Goal: Task Accomplishment & Management: Use online tool/utility

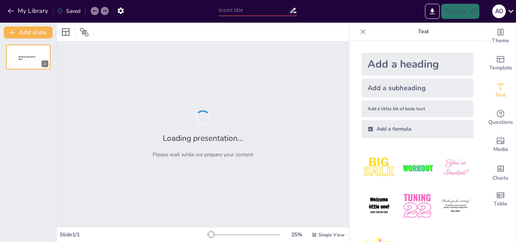
type input "New Sendsteps"
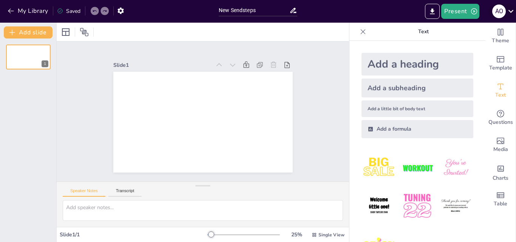
click at [512, 12] on icon at bounding box center [511, 11] width 10 height 10
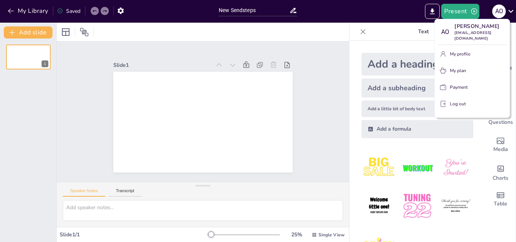
click at [512, 12] on div at bounding box center [258, 121] width 516 height 242
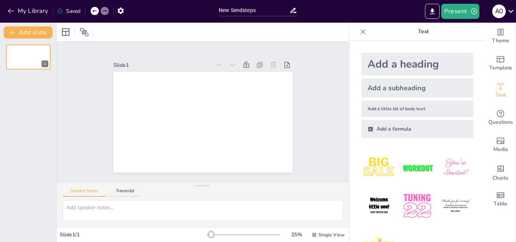
click at [418, 33] on p "Text" at bounding box center [423, 32] width 109 height 18
drag, startPoint x: 478, startPoint y: 66, endPoint x: 478, endPoint y: 80, distance: 13.6
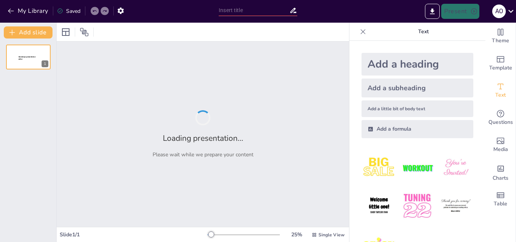
type input "Trazabilidad del Fluido: Desde el Pozo hasta el Mercado"
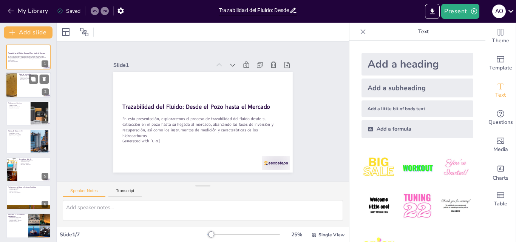
click at [21, 86] on div at bounding box center [28, 86] width 45 height 26
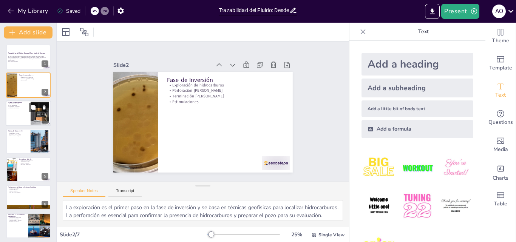
click at [27, 113] on div at bounding box center [28, 114] width 45 height 26
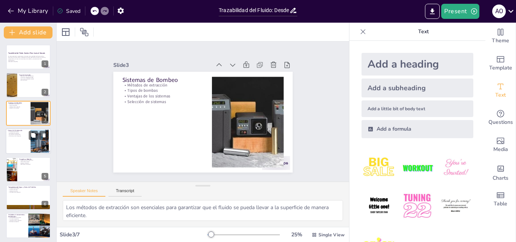
click at [36, 141] on div at bounding box center [40, 141] width 36 height 23
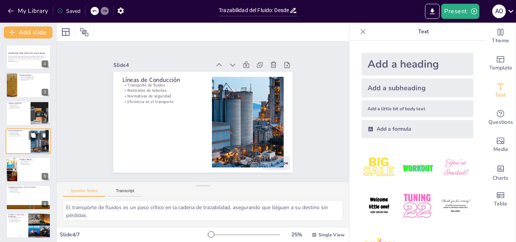
scroll to position [1, 0]
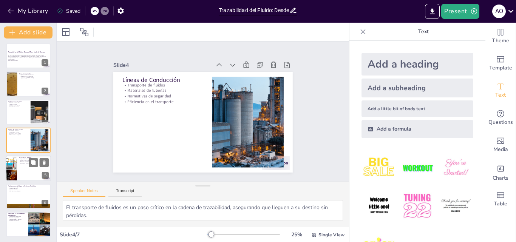
click at [20, 169] on div at bounding box center [28, 169] width 45 height 26
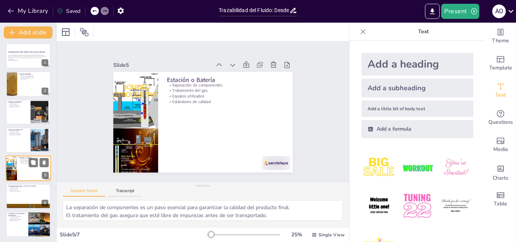
scroll to position [2, 0]
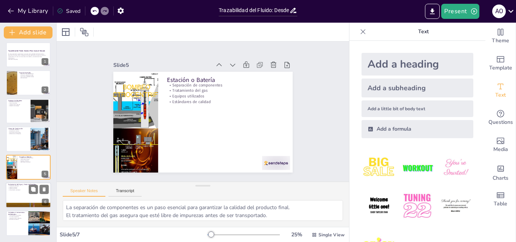
click at [24, 195] on div at bounding box center [28, 196] width 45 height 26
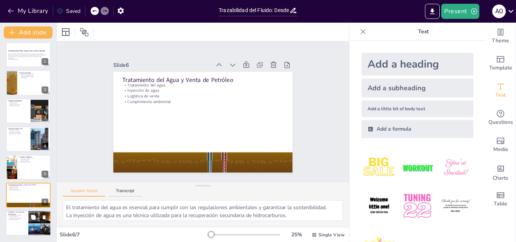
click at [26, 224] on div at bounding box center [28, 224] width 45 height 26
type textarea "Los instrumentos de medición son esenciales para el control y monitoreo durante…"
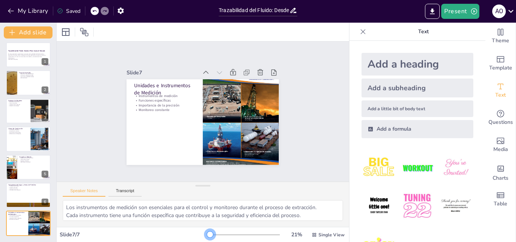
click at [207, 235] on div at bounding box center [210, 235] width 6 height 6
